Goal: Task Accomplishment & Management: Complete application form

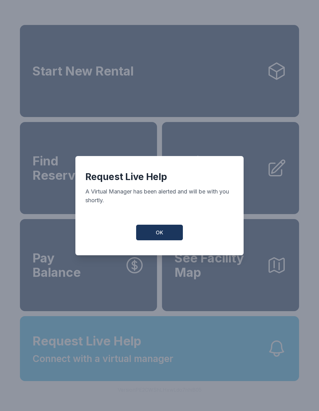
click at [167, 233] on button "OK" at bounding box center [159, 233] width 47 height 16
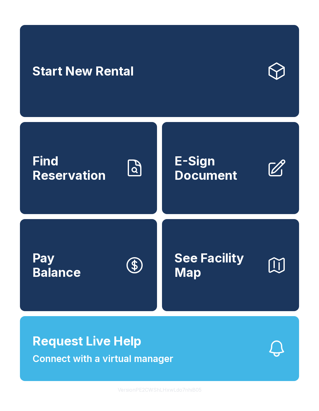
click at [235, 160] on link "E-Sign Document" at bounding box center [230, 168] width 137 height 92
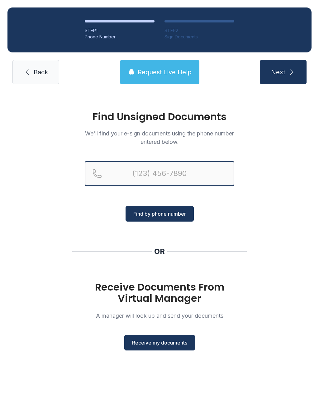
click at [164, 173] on input "Reservation phone number" at bounding box center [160, 173] width 150 height 25
type input "("
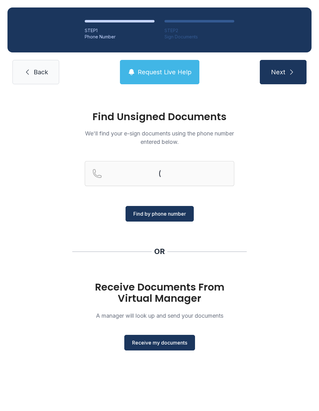
click at [286, 174] on div "Find Unsigned Documents We'll find your e-sign documents using the phone number…" at bounding box center [159, 233] width 319 height 283
click at [166, 343] on span "Receive my documents" at bounding box center [159, 342] width 55 height 7
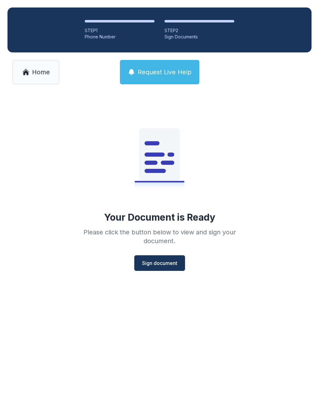
click at [162, 263] on span "Sign document" at bounding box center [159, 262] width 35 height 7
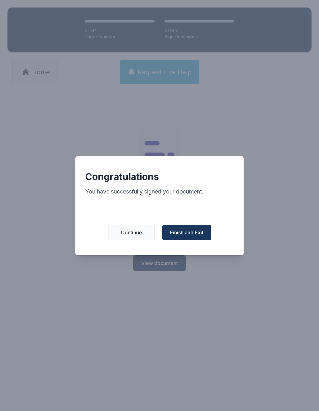
click at [196, 235] on span "Finish and Exit" at bounding box center [186, 232] width 33 height 7
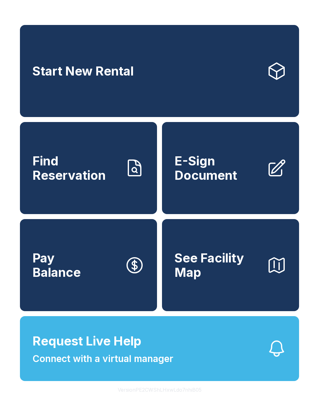
click at [191, 361] on button "Request Live Help Connect with a virtual manager" at bounding box center [159, 348] width 279 height 65
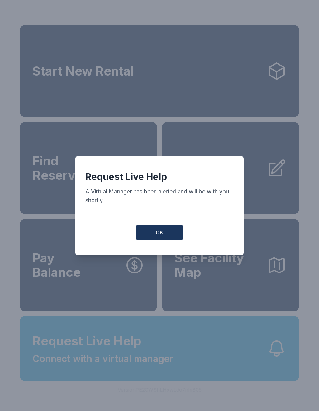
click at [161, 232] on span "OK" at bounding box center [159, 232] width 7 height 7
